Goal: Transaction & Acquisition: Obtain resource

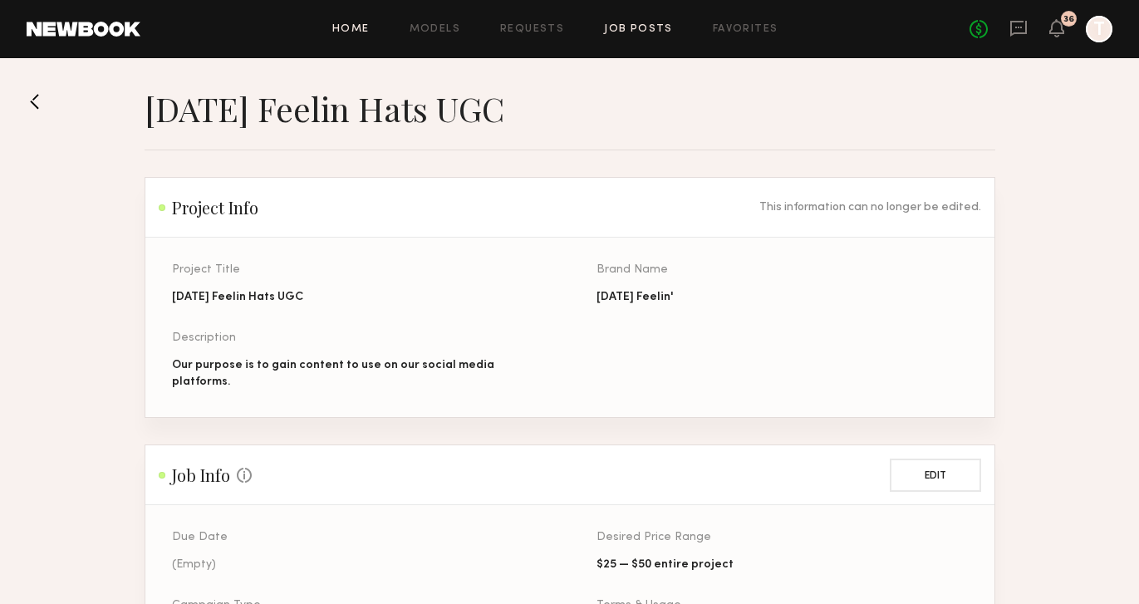
click at [346, 25] on link "Home" at bounding box center [350, 29] width 37 height 11
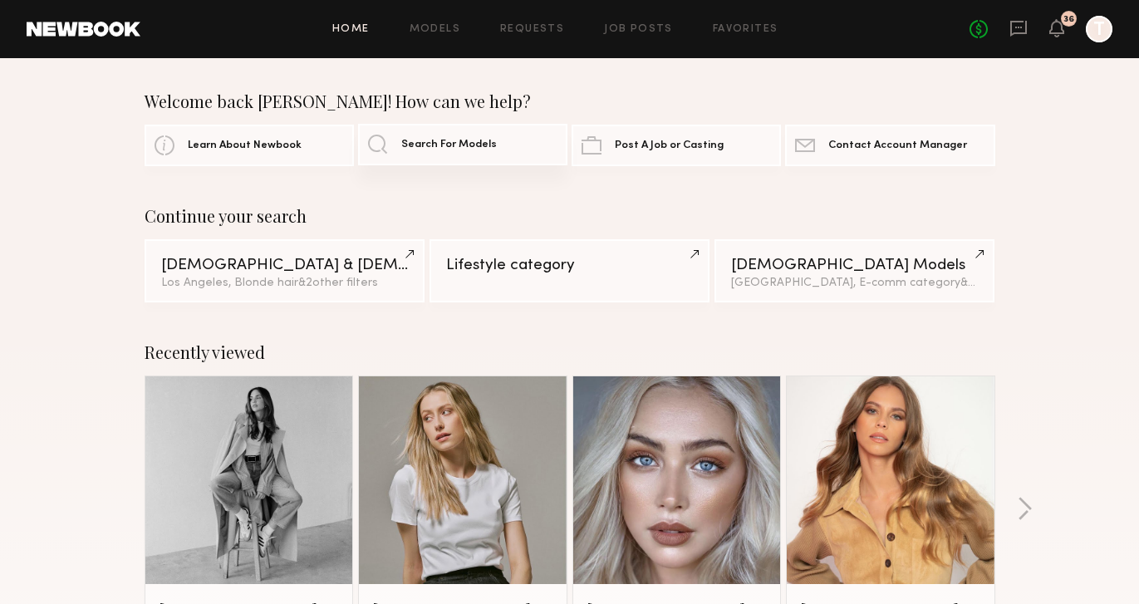
click at [454, 150] on span "Search For Models" at bounding box center [449, 145] width 96 height 11
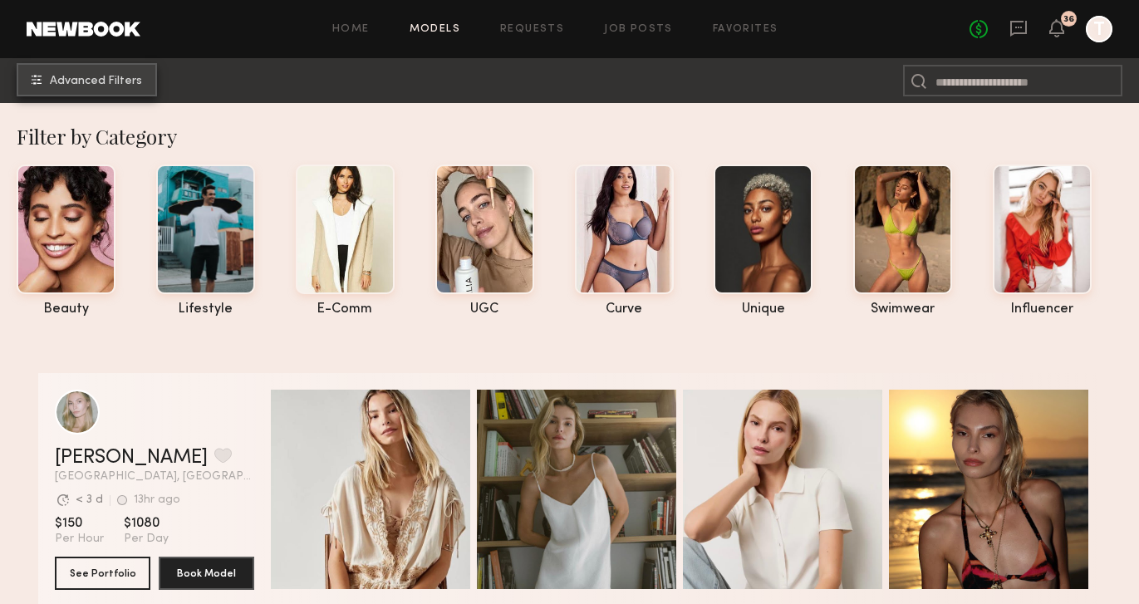
click at [77, 83] on span "Advanced Filters" at bounding box center [96, 82] width 92 height 12
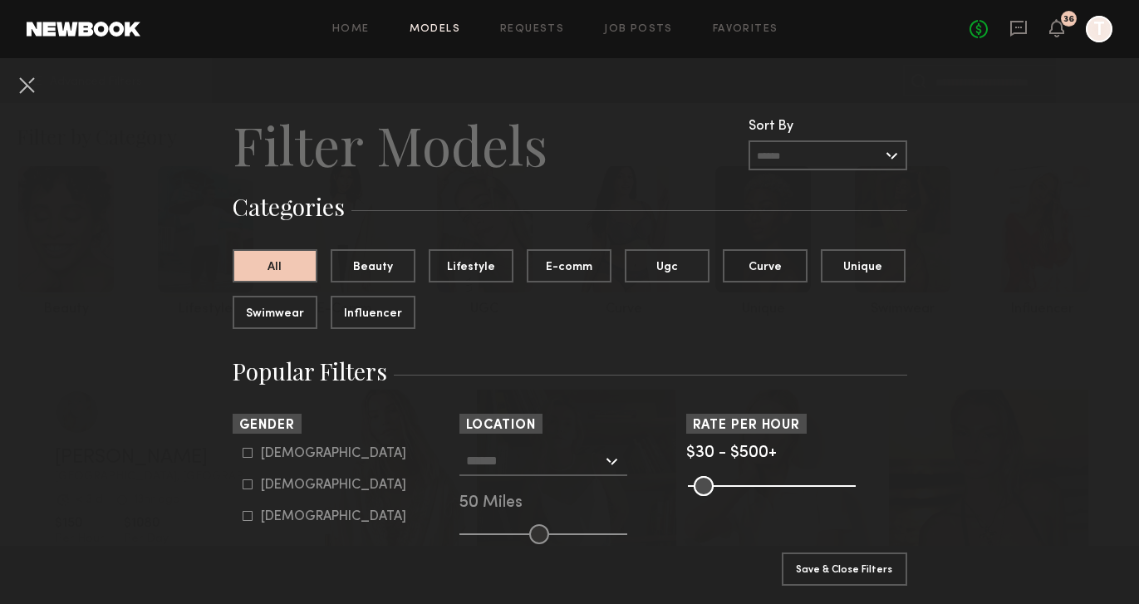
scroll to position [39, 0]
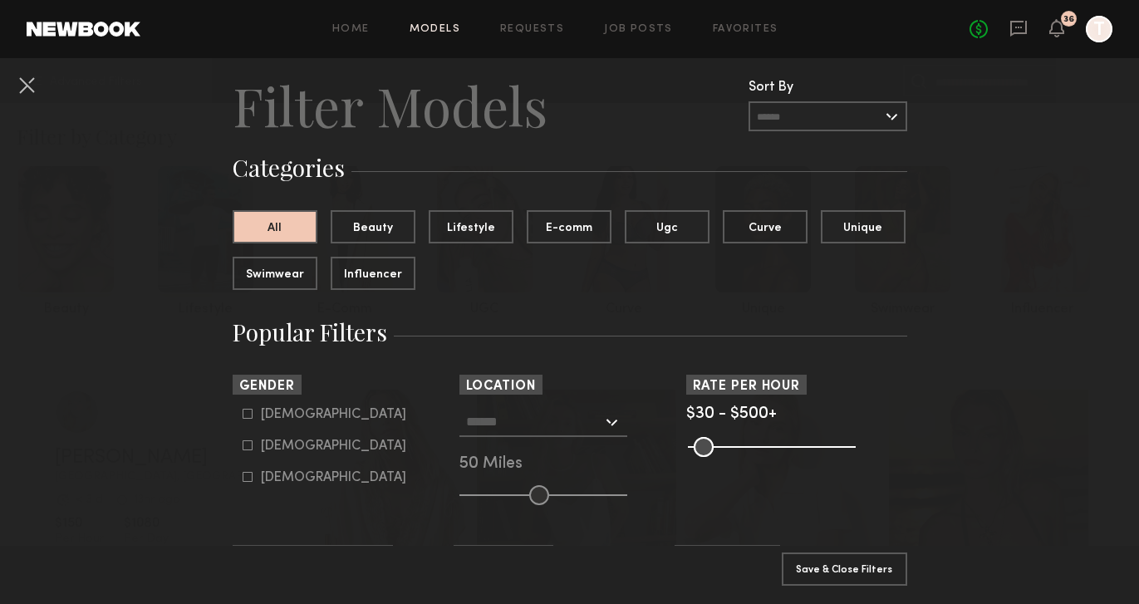
click at [256, 419] on label "Male" at bounding box center [325, 414] width 164 height 10
type input "*"
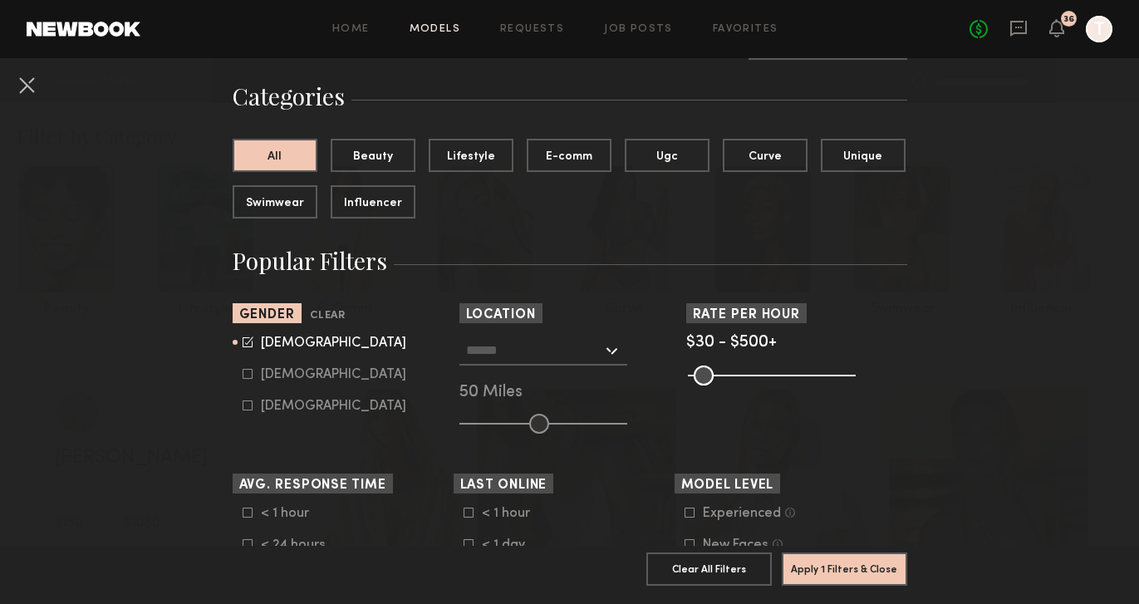
scroll to position [112, 0]
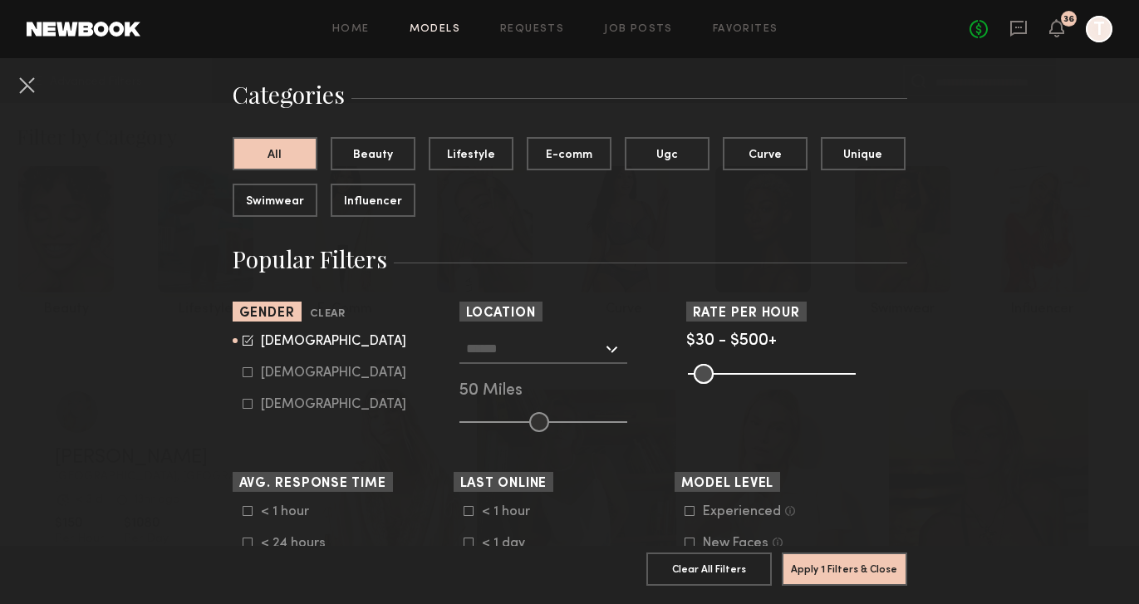
click at [611, 355] on div at bounding box center [543, 349] width 168 height 30
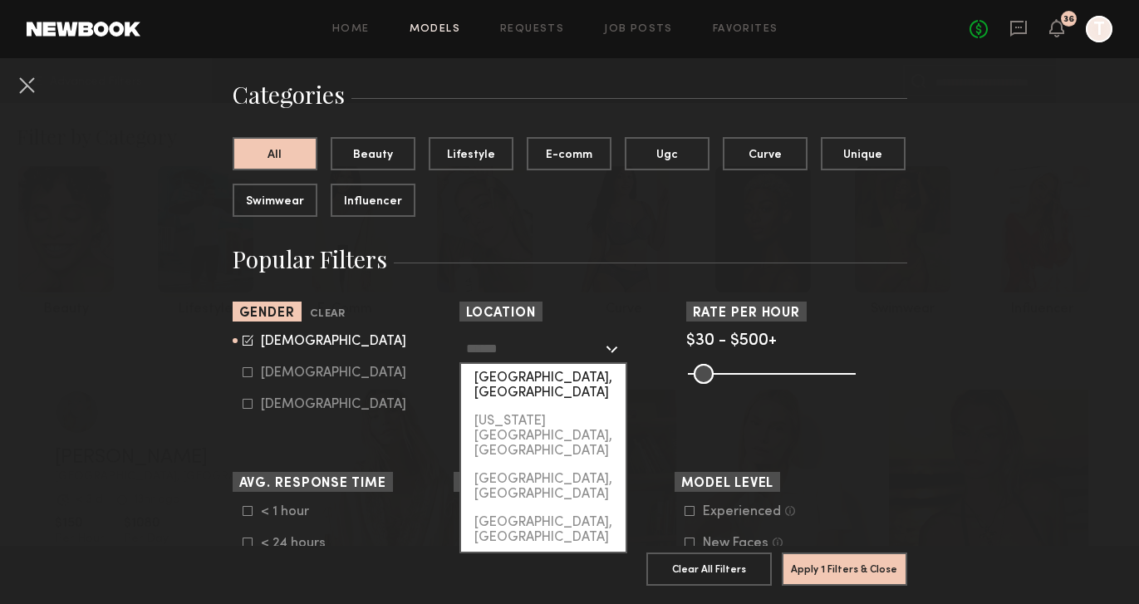
click at [539, 383] on div "[GEOGRAPHIC_DATA], [GEOGRAPHIC_DATA]" at bounding box center [543, 385] width 164 height 43
type input "**********"
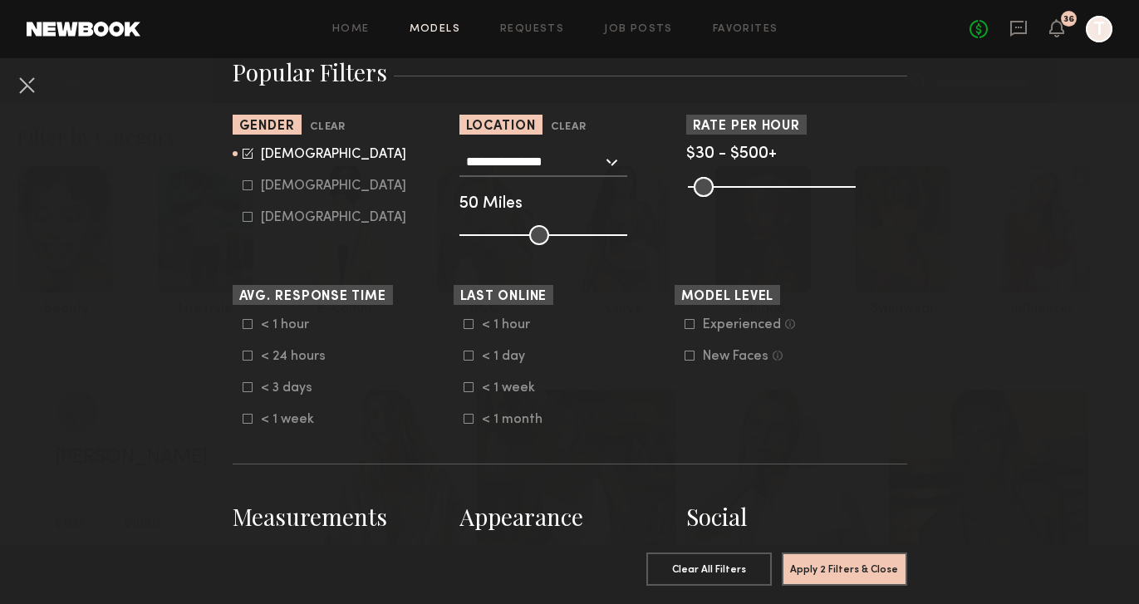
scroll to position [301, 0]
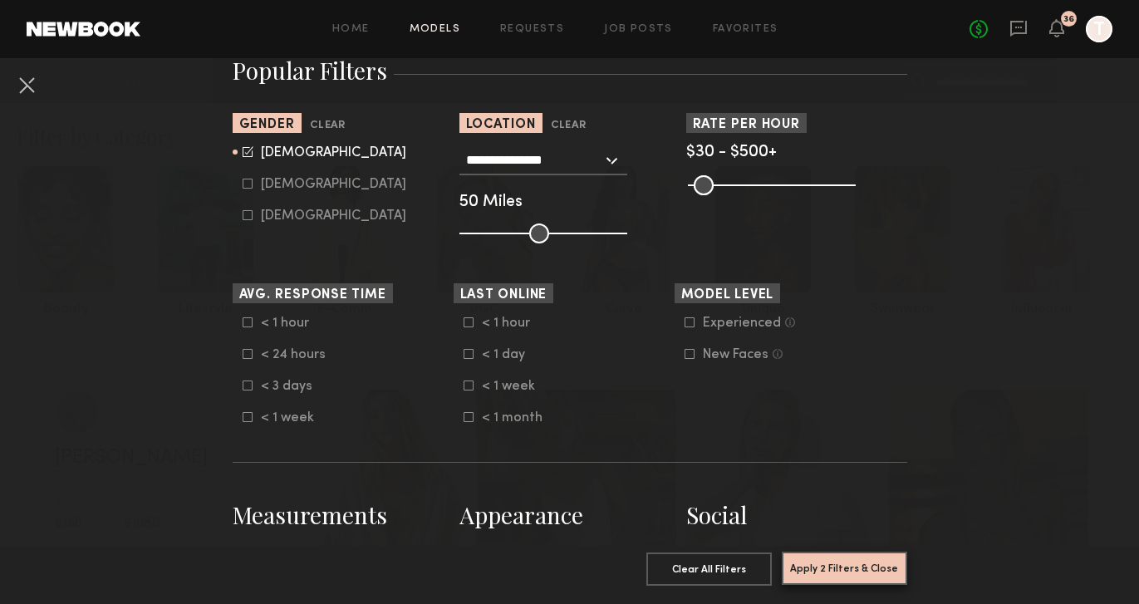
click at [812, 569] on button "Apply 2 Filters & Close" at bounding box center [844, 568] width 125 height 33
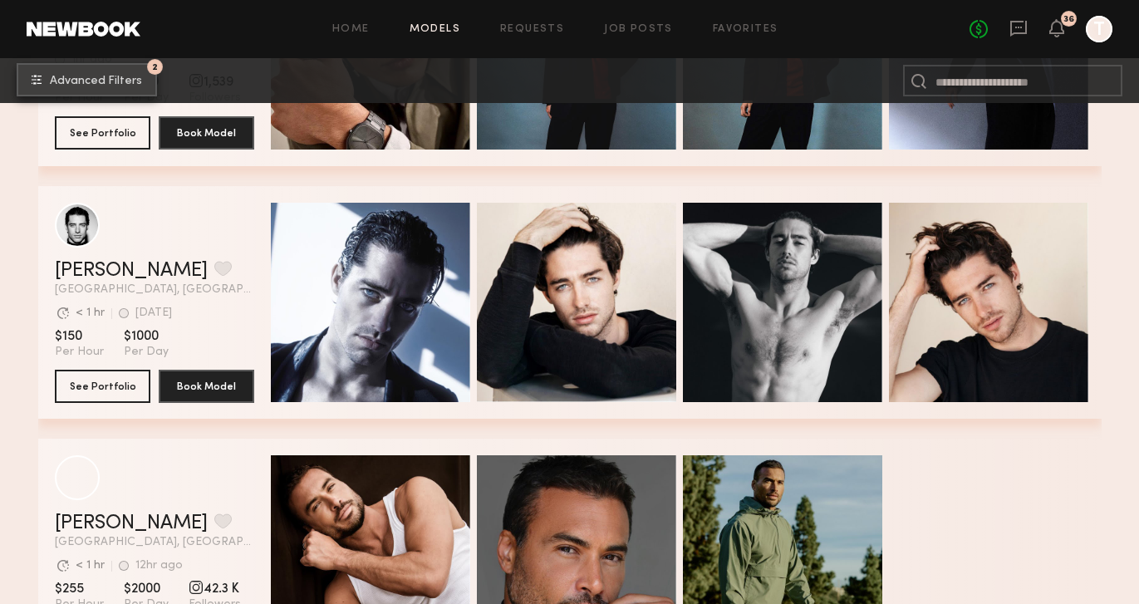
scroll to position [5505, 0]
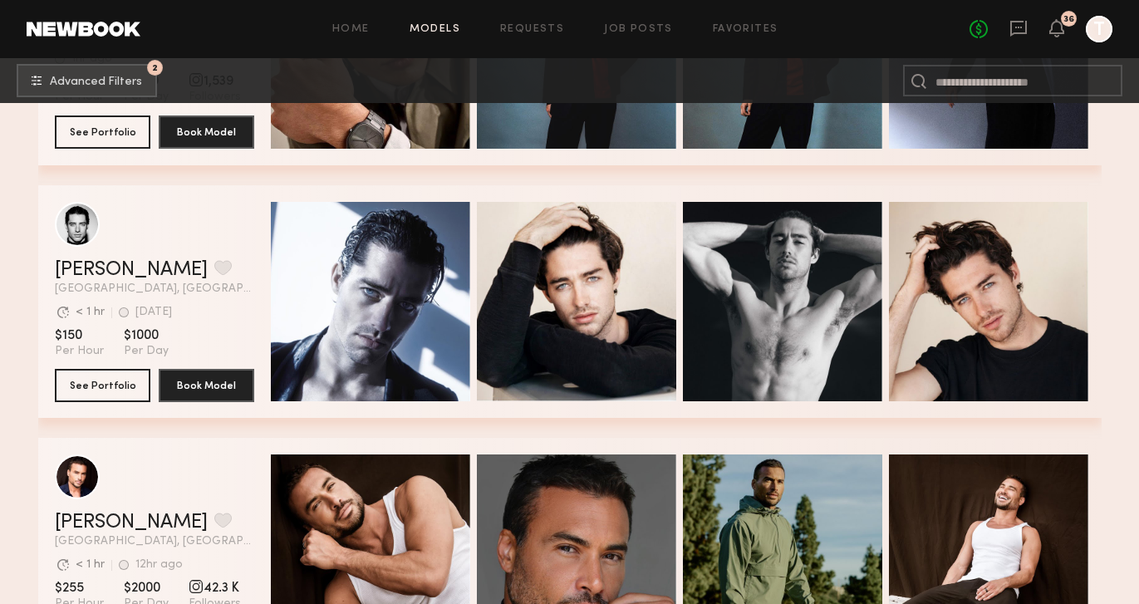
click at [188, 238] on div "grid" at bounding box center [154, 224] width 199 height 45
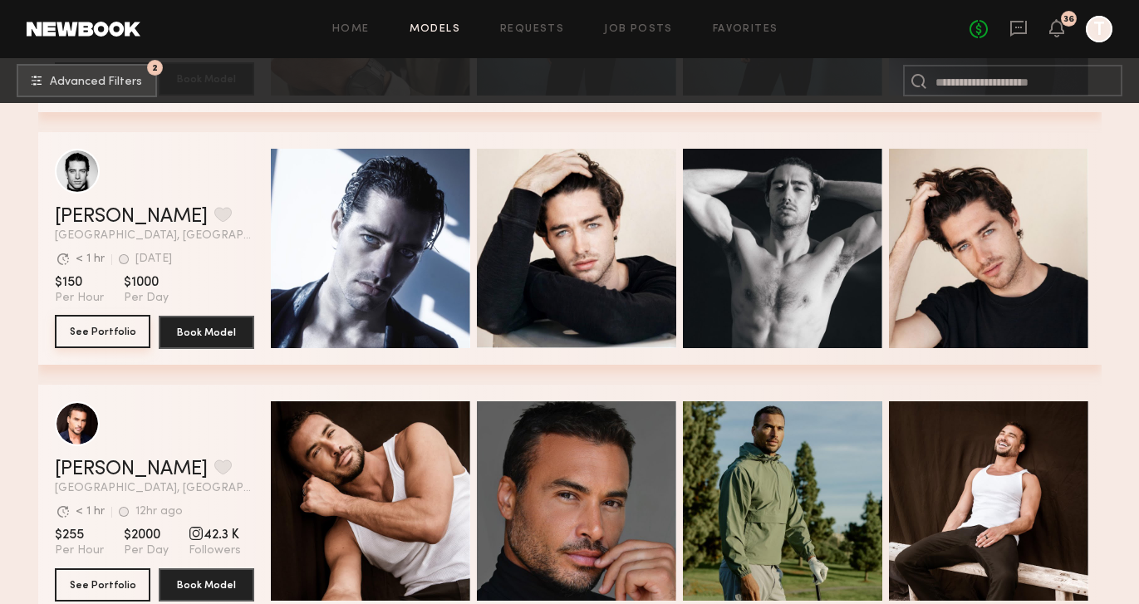
scroll to position [5560, 0]
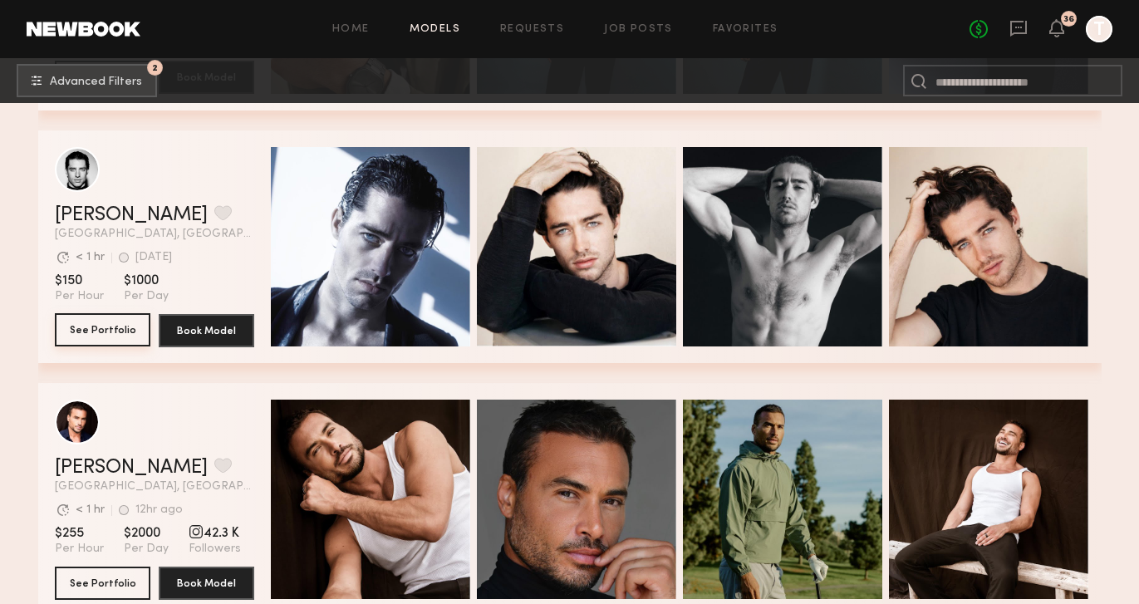
click at [105, 334] on button "See Portfolio" at bounding box center [103, 329] width 96 height 33
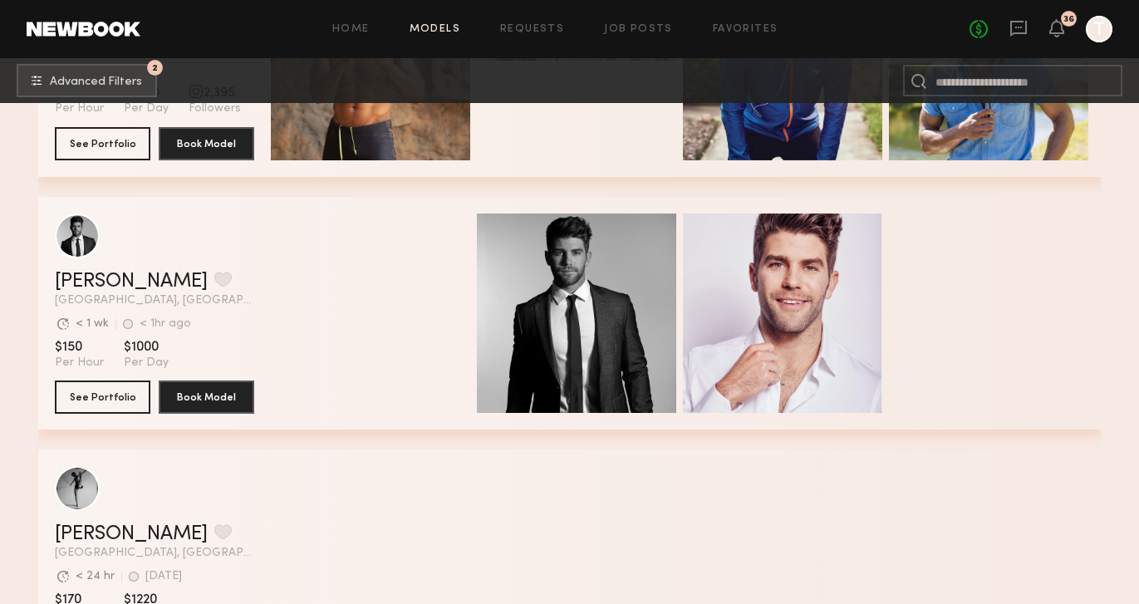
scroll to position [22666, 0]
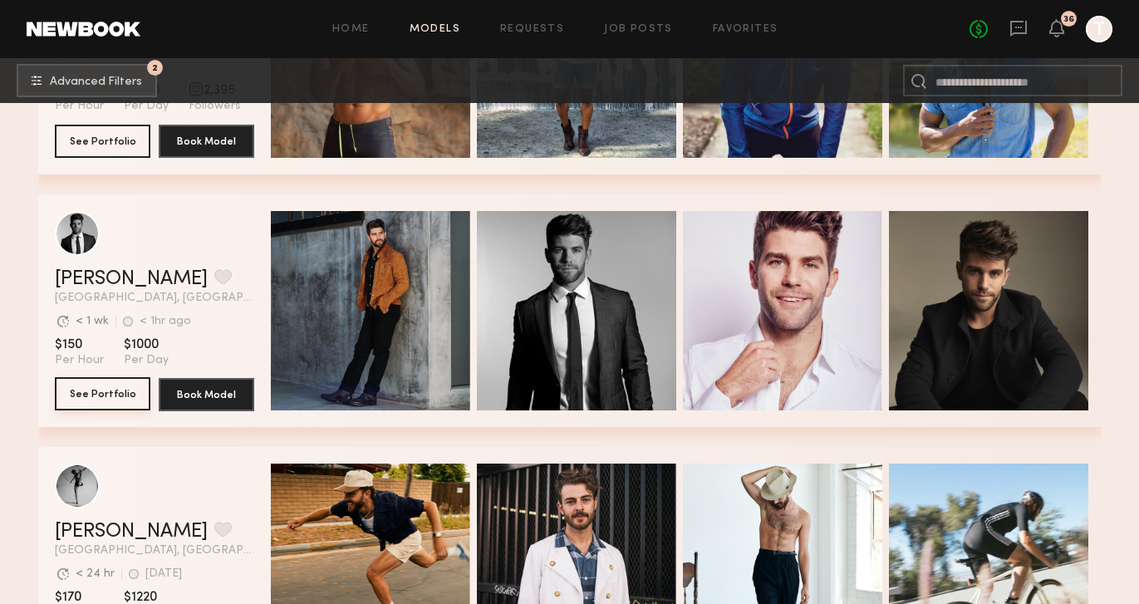
click at [108, 390] on button "See Portfolio" at bounding box center [103, 393] width 96 height 33
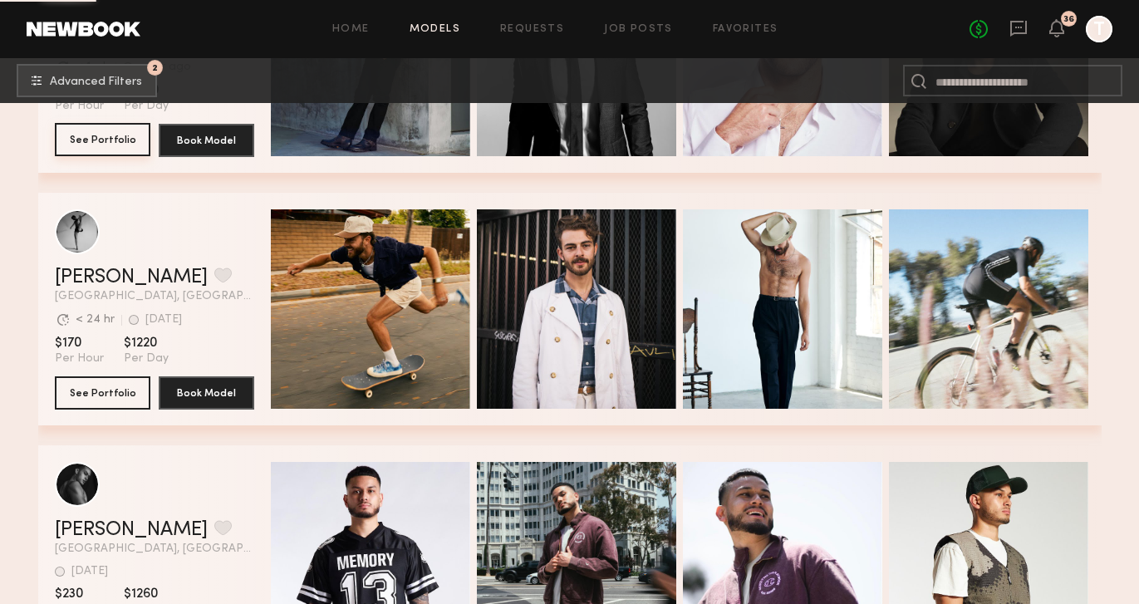
scroll to position [22456, 0]
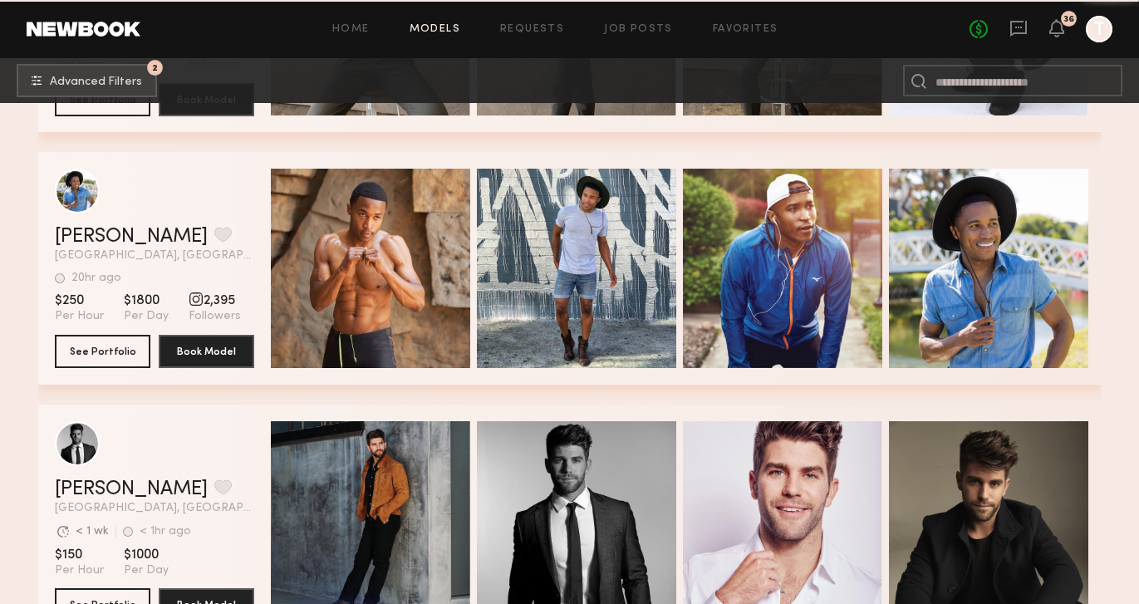
click at [216, 245] on div "Craig H. Favorite" at bounding box center [154, 237] width 199 height 20
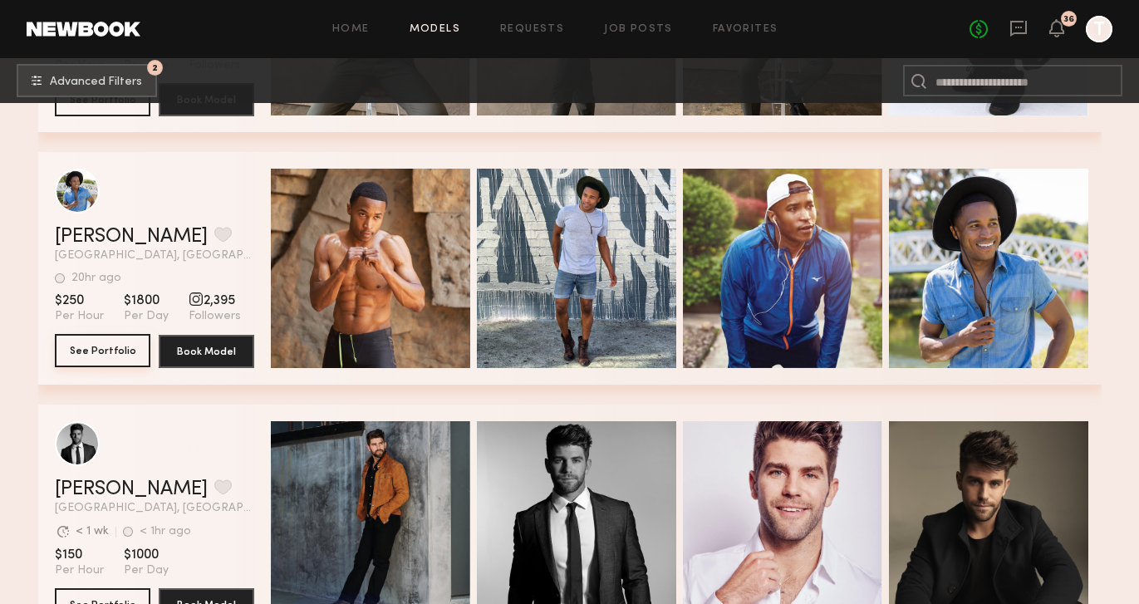
click at [120, 346] on button "See Portfolio" at bounding box center [103, 350] width 96 height 33
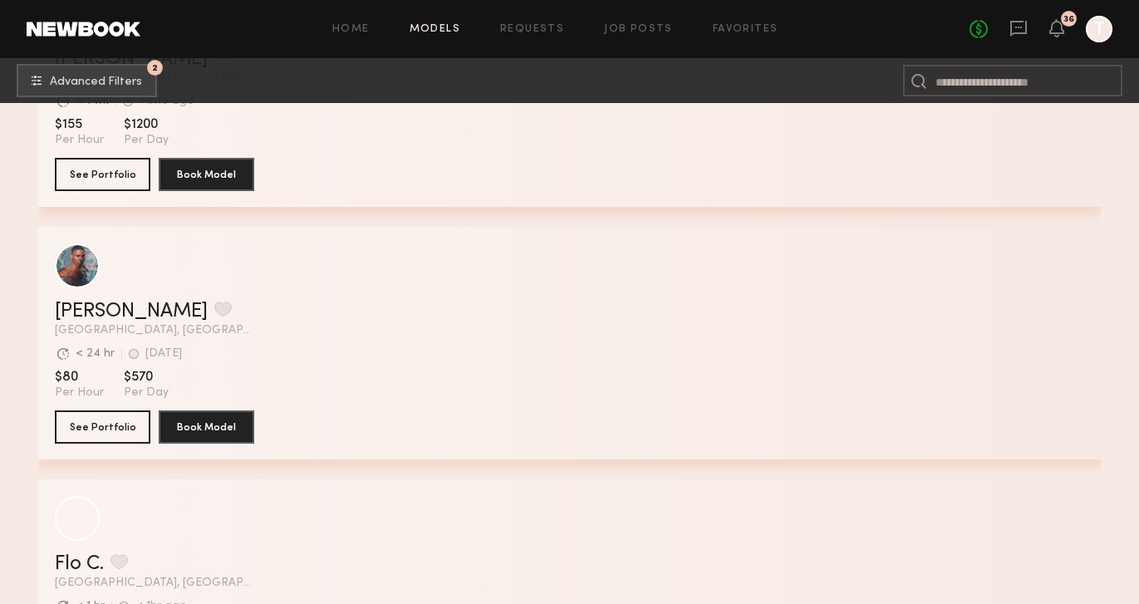
scroll to position [28042, 0]
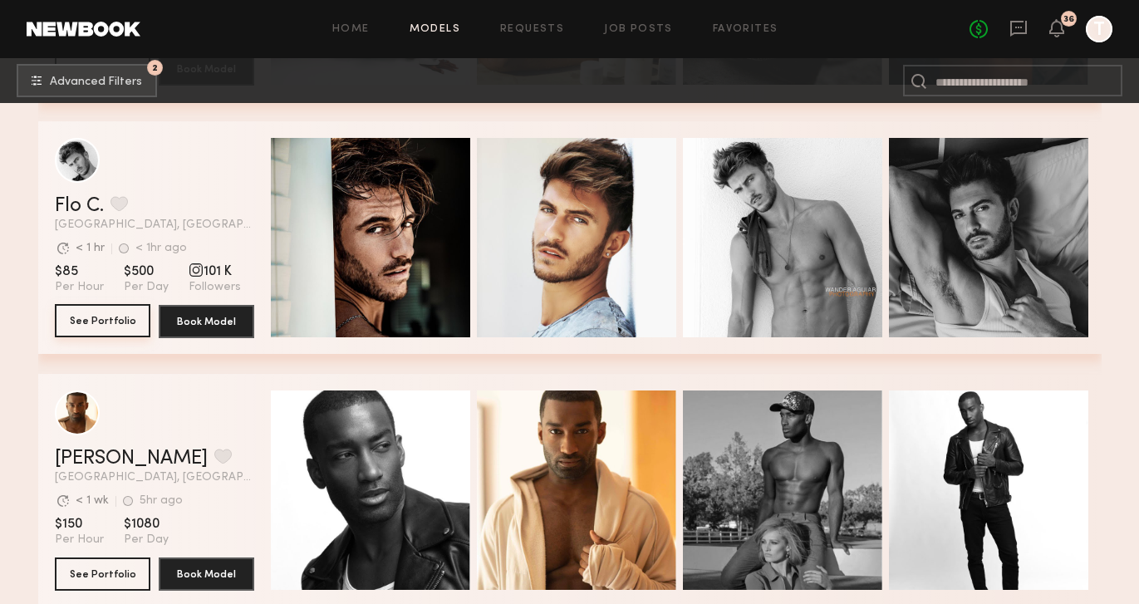
click at [128, 321] on button "See Portfolio" at bounding box center [103, 320] width 96 height 33
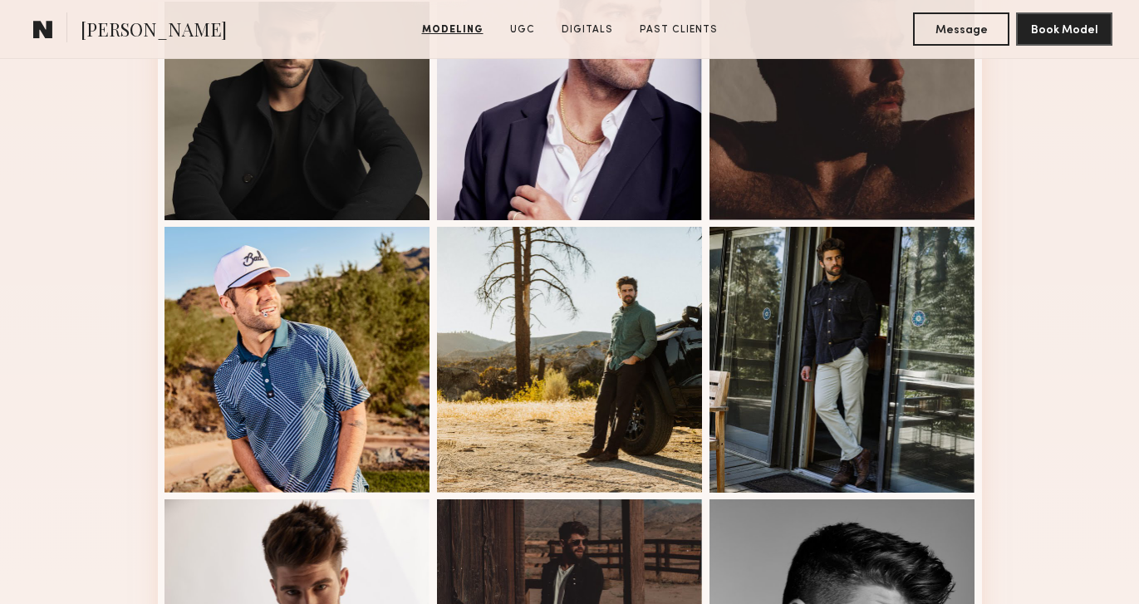
scroll to position [831, 0]
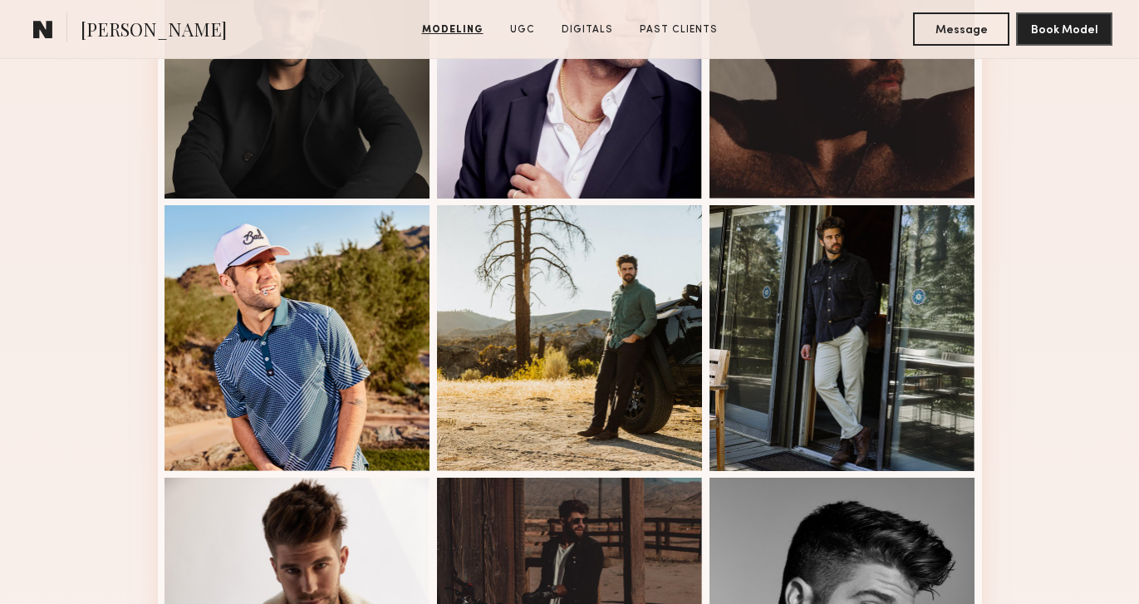
click at [153, 393] on nb-model-profile-portfolio "Modeling Portfolio View More" at bounding box center [570, 196] width 851 height 1293
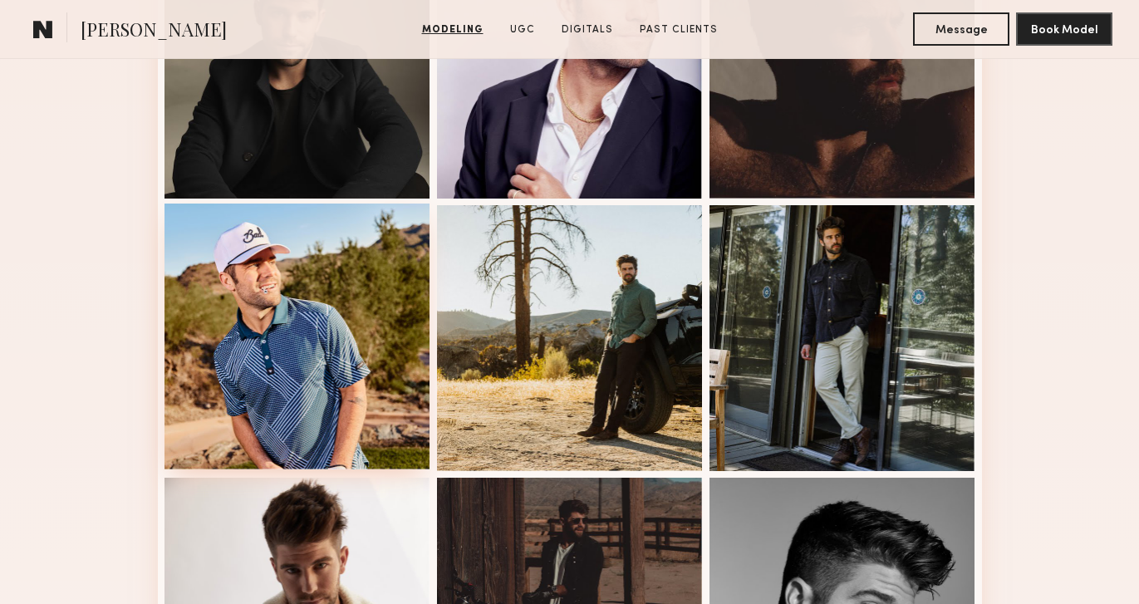
click at [196, 391] on div at bounding box center [297, 336] width 266 height 266
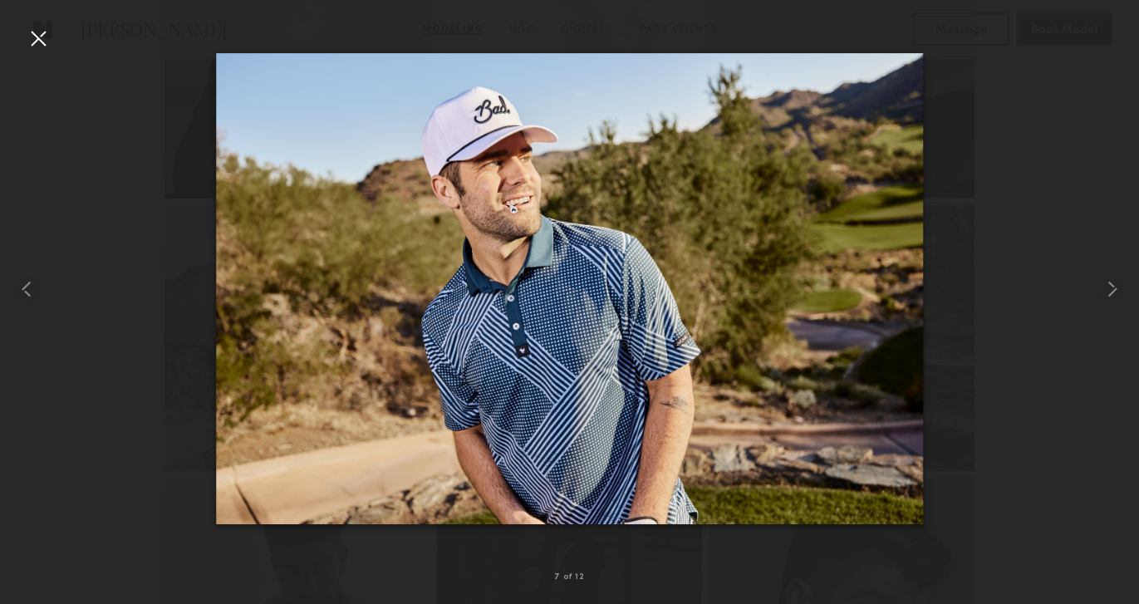
click at [27, 29] on div at bounding box center [38, 38] width 27 height 27
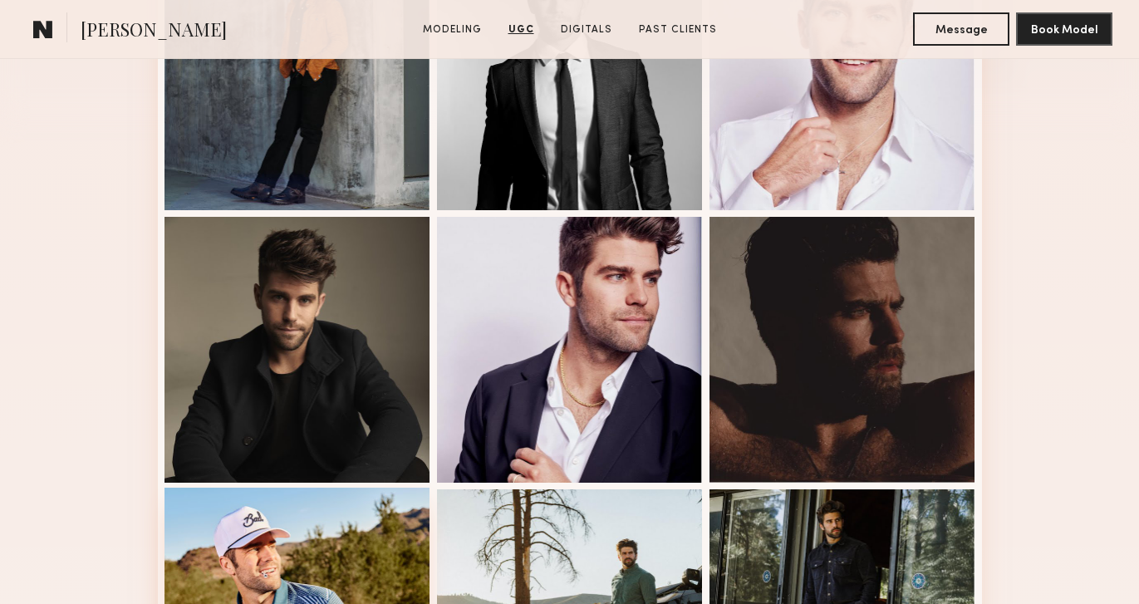
scroll to position [447, 0]
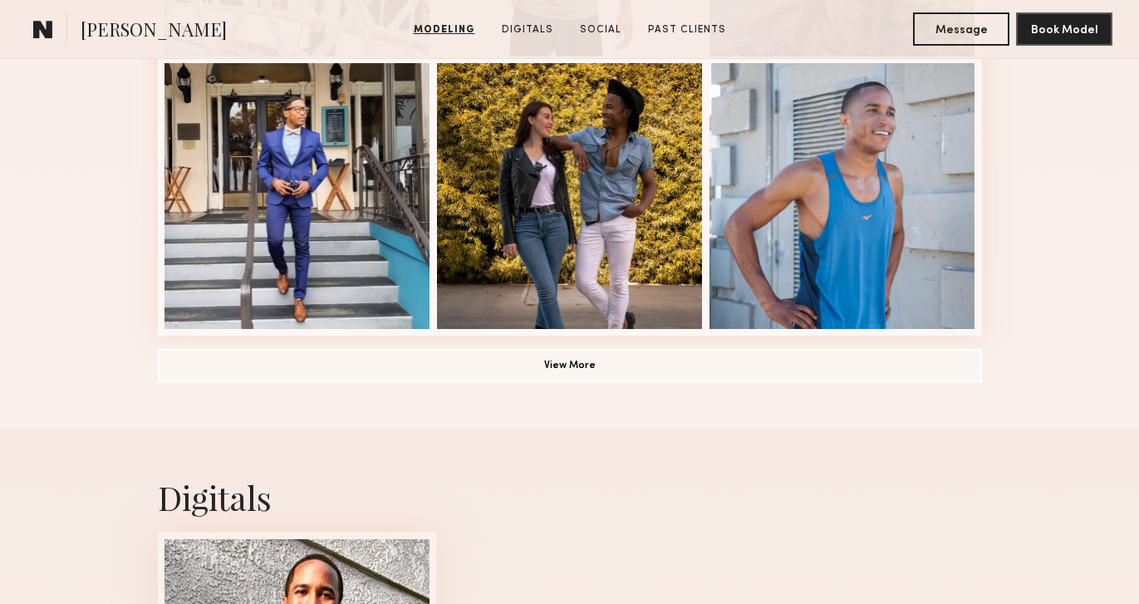
scroll to position [1250, 0]
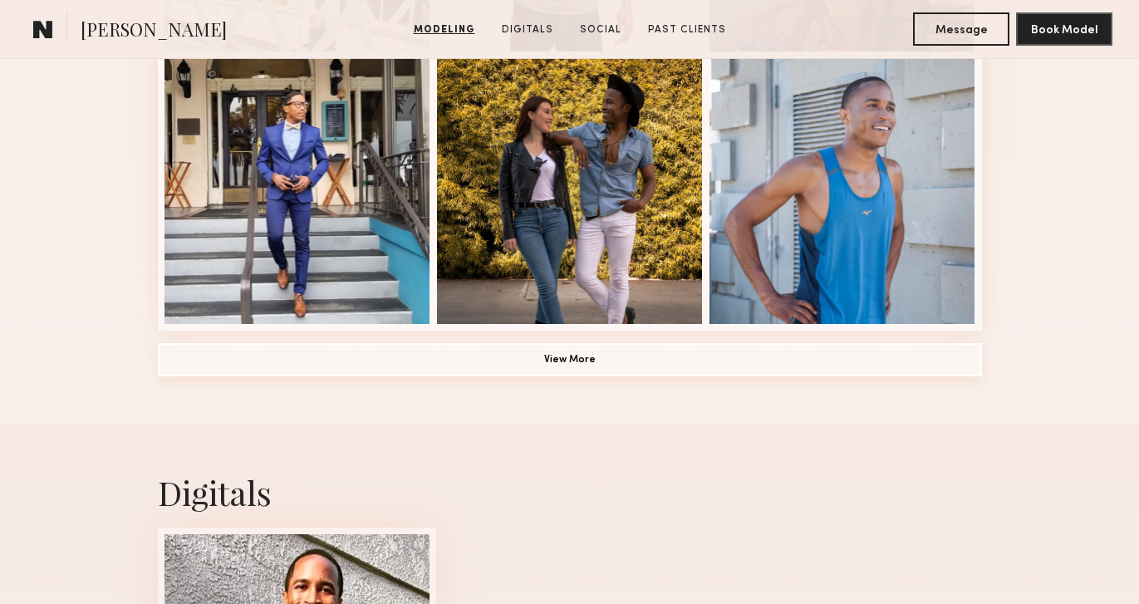
click at [540, 362] on button "View More" at bounding box center [570, 359] width 824 height 33
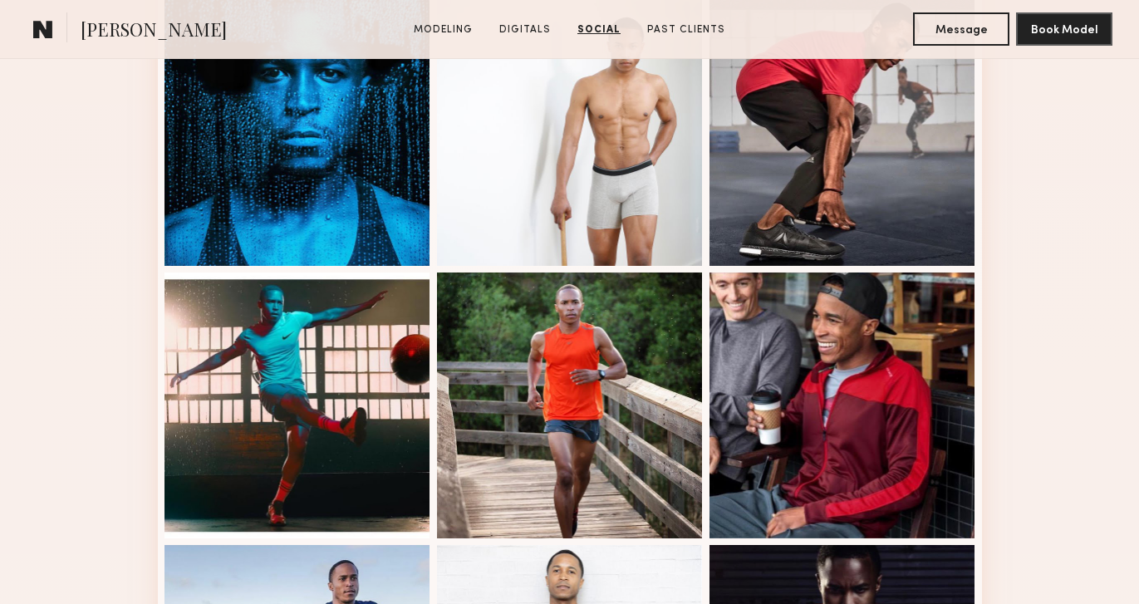
scroll to position [1650, 0]
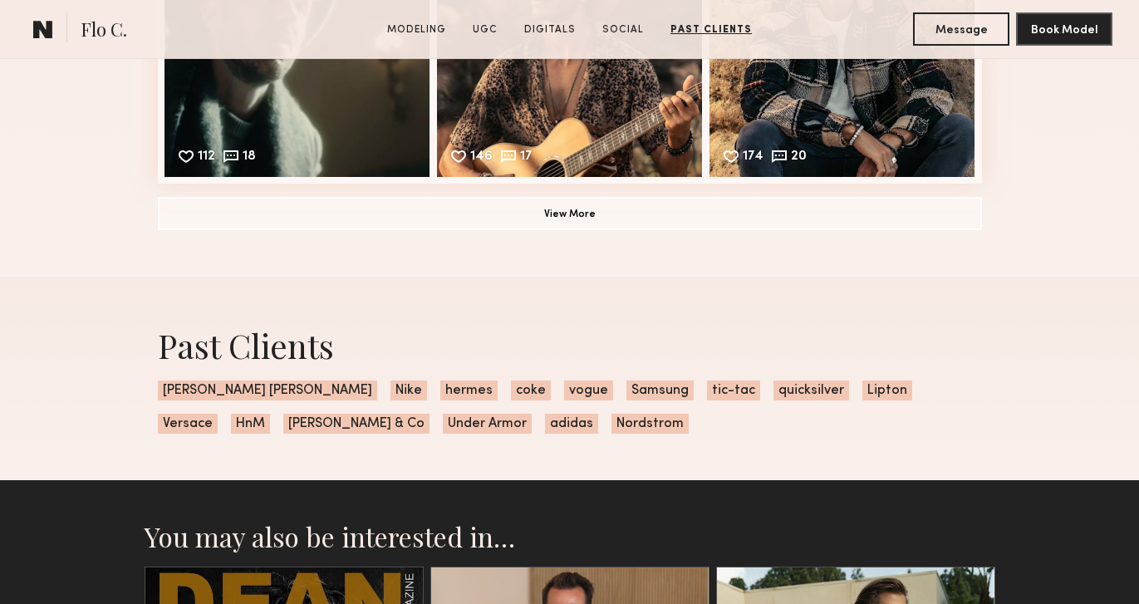
scroll to position [3669, 0]
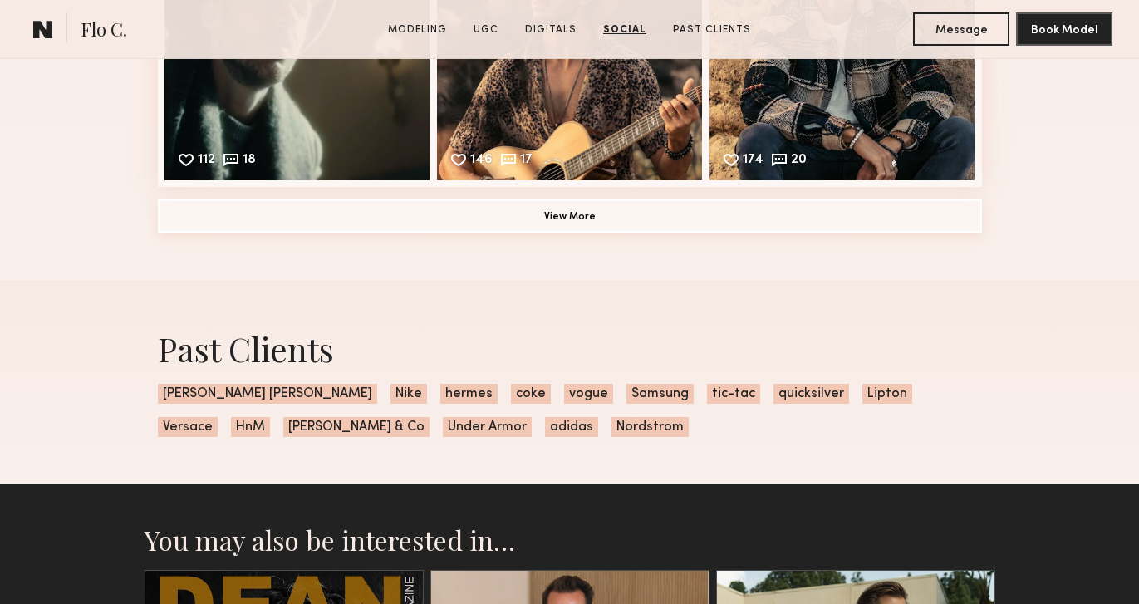
click at [550, 217] on button "View More" at bounding box center [570, 215] width 824 height 33
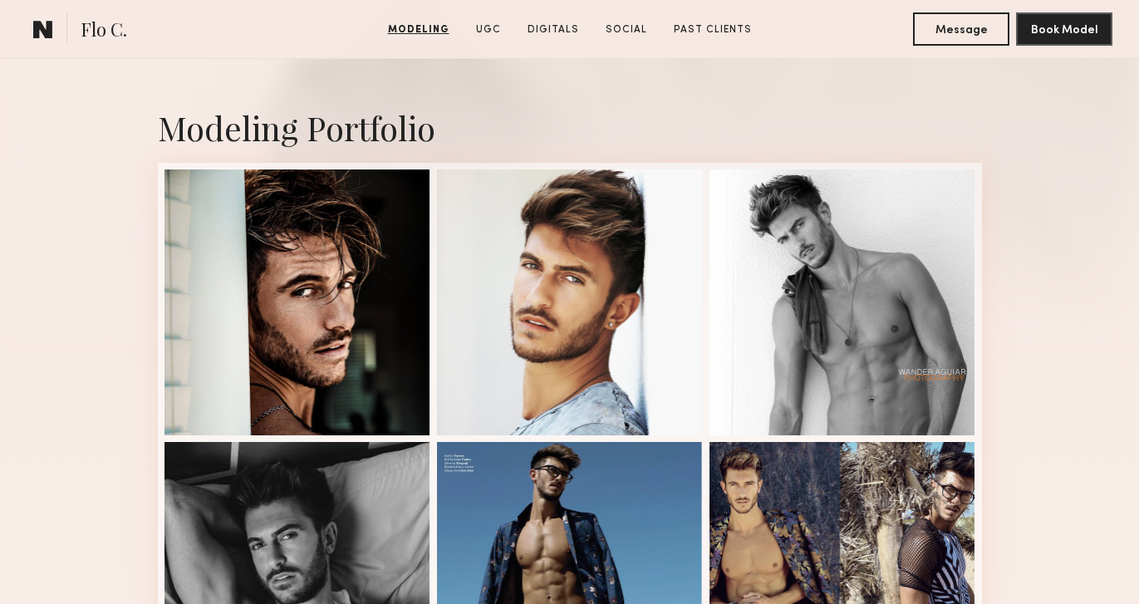
scroll to position [324, 0]
